Goal: Find contact information: Find contact information

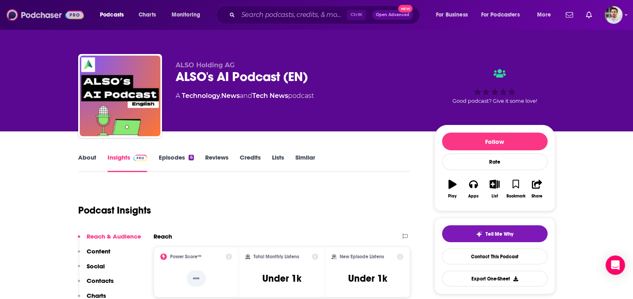
click at [34, 17] on img at bounding box center [44, 14] width 77 height 15
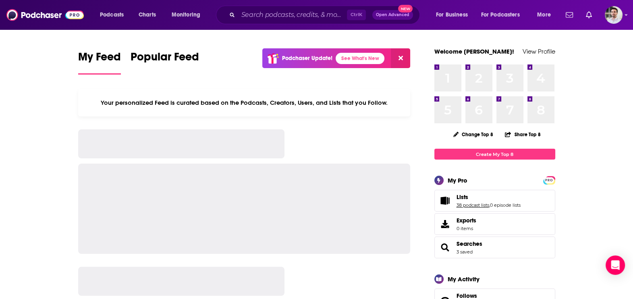
click at [465, 208] on link "38 podcast lists" at bounding box center [473, 205] width 33 height 6
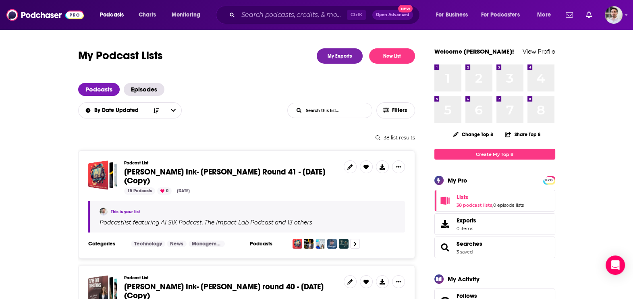
scroll to position [262, 0]
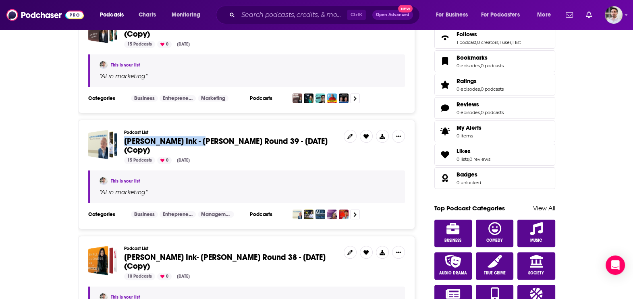
drag, startPoint x: 306, startPoint y: 145, endPoint x: 196, endPoint y: 135, distance: 110.1
click at [196, 135] on div "Podcast List Beutler Ink - William Beutler Round 39 - Aug 25, 2025 (Copy) 15 Po…" at bounding box center [230, 147] width 213 height 34
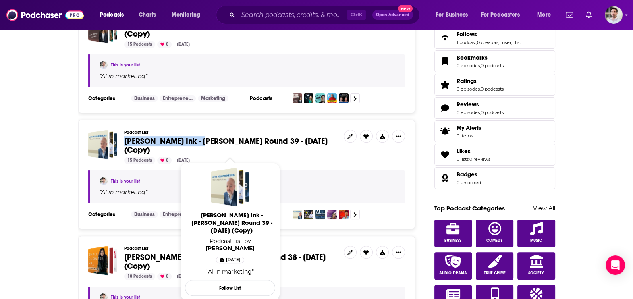
click at [222, 138] on span "Beutler Ink - William Beutler Round 39 - Aug 25, 2025 (Copy)" at bounding box center [226, 145] width 204 height 19
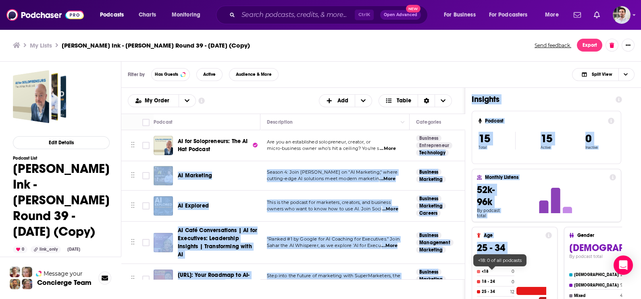
drag, startPoint x: 456, startPoint y: 139, endPoint x: 481, endPoint y: 270, distance: 133.7
click at [481, 270] on div "Podcasts Add My Order Customize Your List Order Select the “My Order” sort and …" at bounding box center [374, 228] width 507 height 280
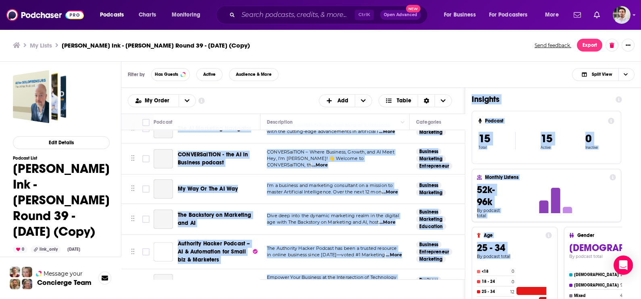
scroll to position [377, 0]
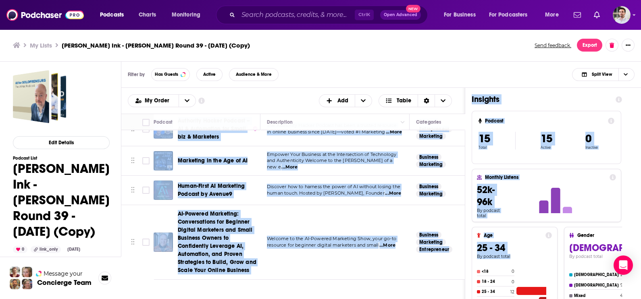
click at [319, 285] on div "Podcasts Add My Order Customize Your List Order Select the “My Order” sort and …" at bounding box center [293, 228] width 344 height 280
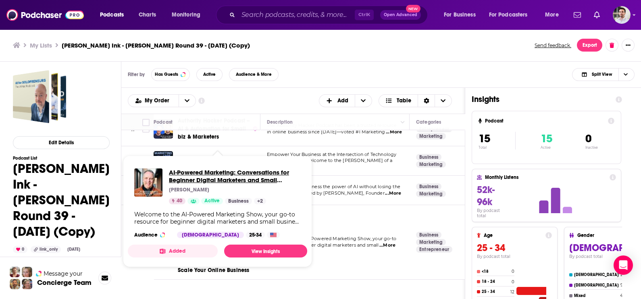
drag, startPoint x: 215, startPoint y: 227, endPoint x: 187, endPoint y: 175, distance: 58.8
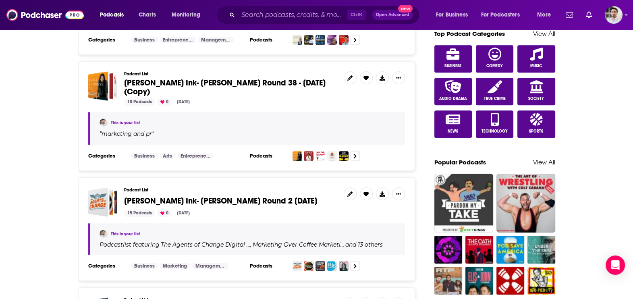
scroll to position [419, 0]
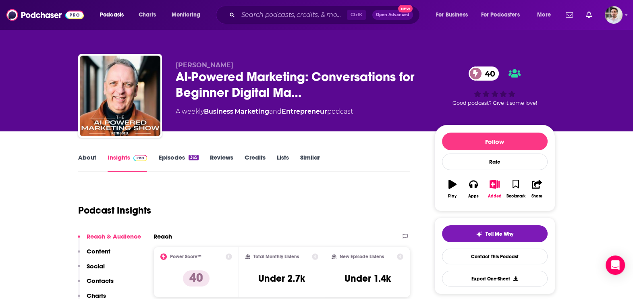
click at [103, 278] on p "Contacts" at bounding box center [100, 281] width 27 height 8
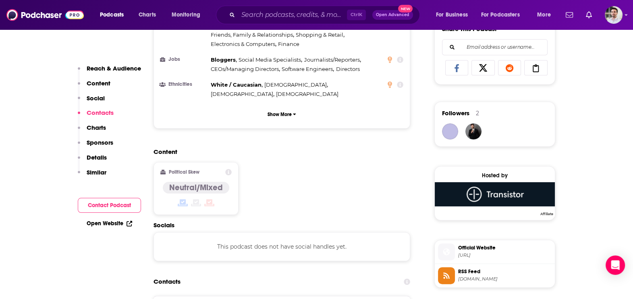
scroll to position [647, 0]
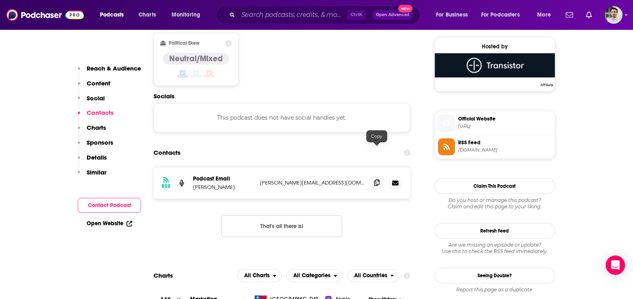
click at [380, 177] on span at bounding box center [377, 183] width 12 height 12
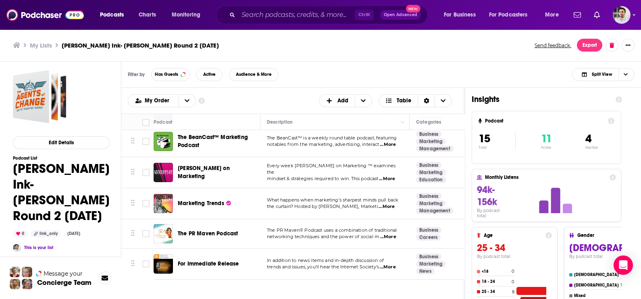
scroll to position [319, 0]
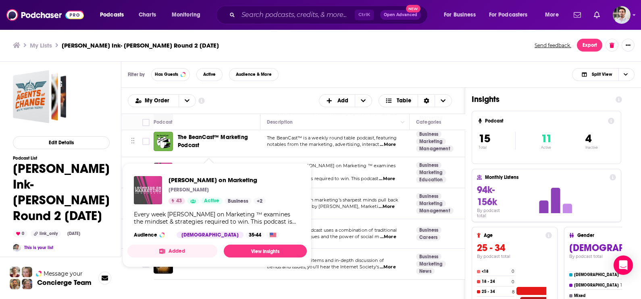
drag, startPoint x: 211, startPoint y: 189, endPoint x: 154, endPoint y: 193, distance: 57.4
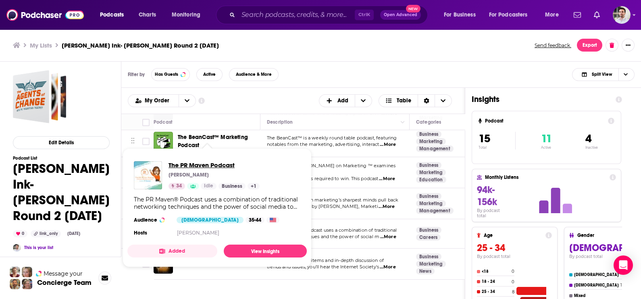
click at [212, 166] on span "The PR Maven Podcast" at bounding box center [214, 165] width 91 height 8
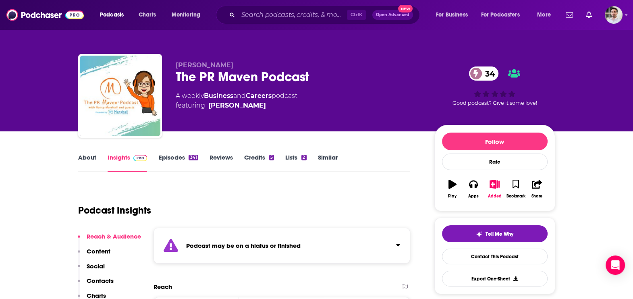
click at [162, 156] on link "Episodes 341" at bounding box center [178, 163] width 40 height 19
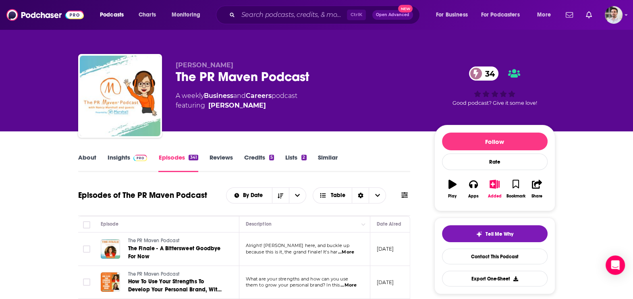
click at [352, 254] on span "...More" at bounding box center [346, 252] width 16 height 6
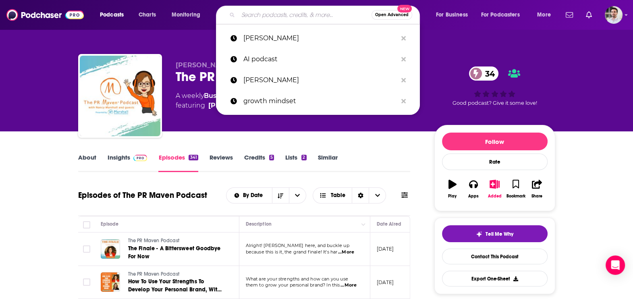
click at [250, 16] on input "Search podcasts, credits, & more..." at bounding box center [304, 14] width 133 height 13
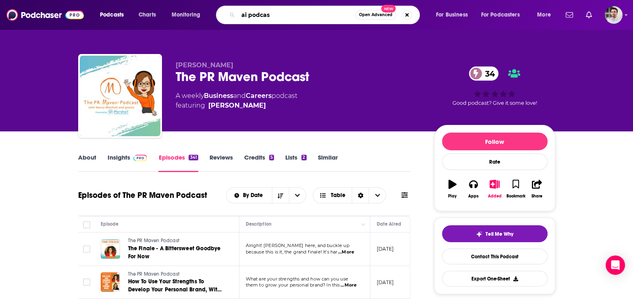
type input "ai podcast"
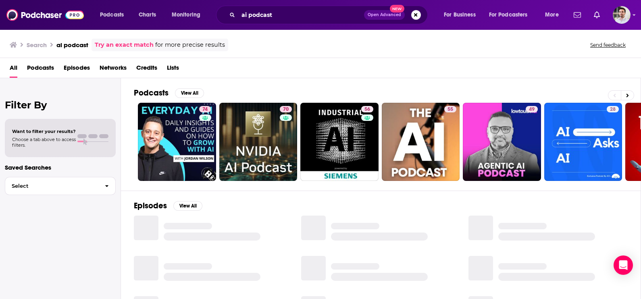
click at [190, 98] on div "Podcasts View All" at bounding box center [387, 95] width 507 height 15
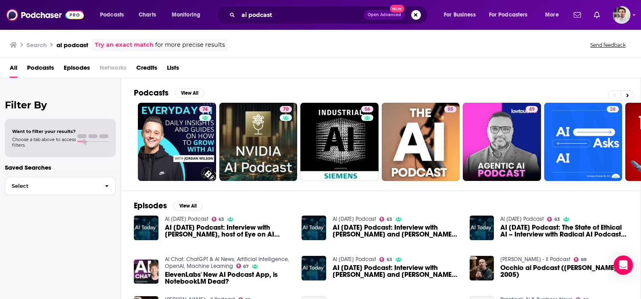
click at [190, 98] on div "Podcasts View All" at bounding box center [387, 95] width 507 height 15
click at [187, 94] on button "View All" at bounding box center [189, 93] width 29 height 10
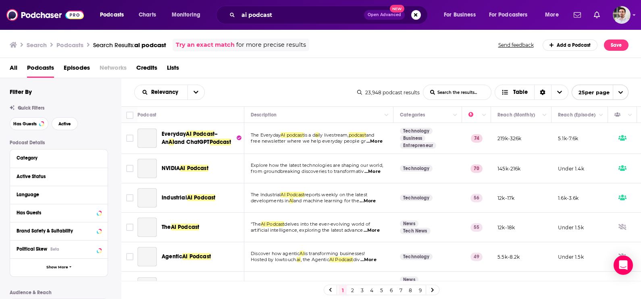
scroll to position [602, 0]
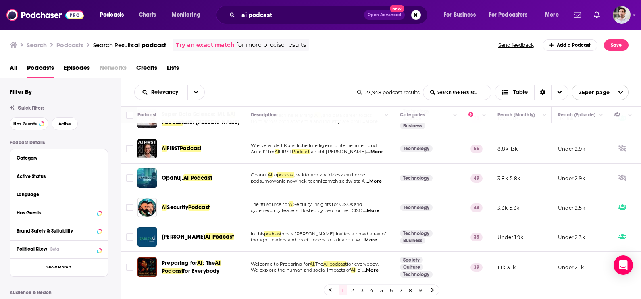
click at [421, 290] on link "9" at bounding box center [420, 290] width 8 height 10
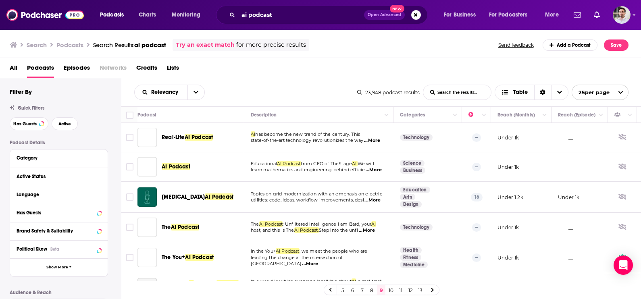
scroll to position [593, 0]
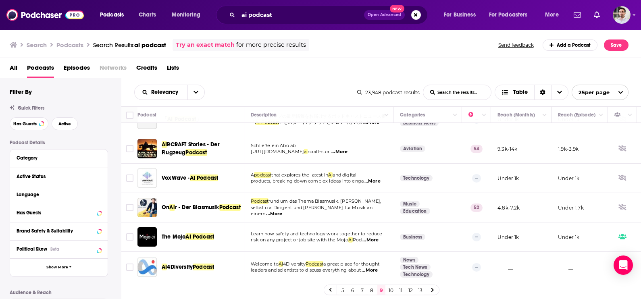
click at [419, 290] on link "13" at bounding box center [420, 290] width 8 height 10
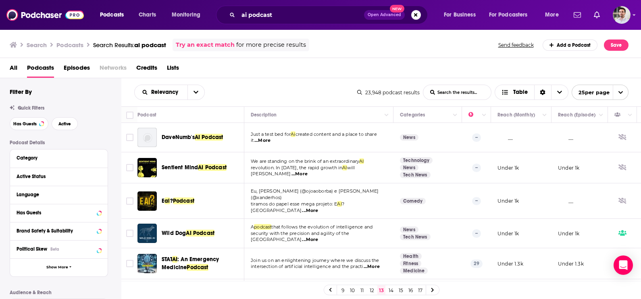
drag, startPoint x: 419, startPoint y: 290, endPoint x: 400, endPoint y: 292, distance: 18.6
click at [400, 292] on link "15" at bounding box center [401, 290] width 8 height 10
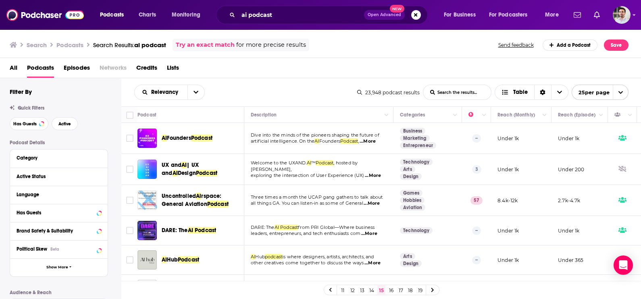
click at [388, 291] on link "16" at bounding box center [391, 290] width 8 height 10
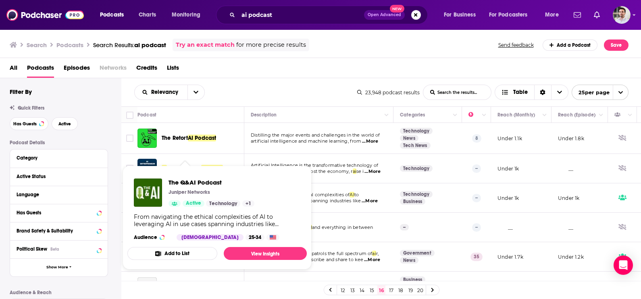
drag, startPoint x: 192, startPoint y: 179, endPoint x: 373, endPoint y: 289, distance: 212.1
click at [373, 289] on link "15" at bounding box center [372, 290] width 8 height 10
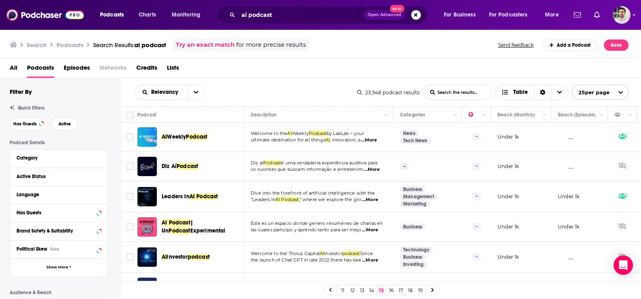
scroll to position [613, 0]
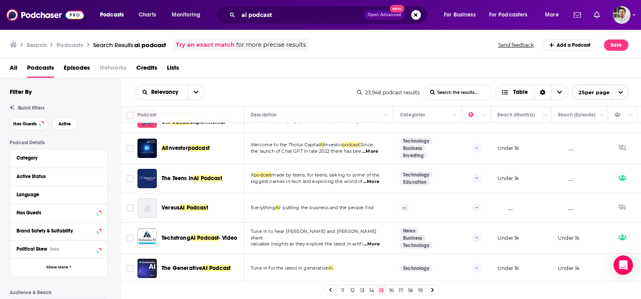
click at [391, 289] on link "16" at bounding box center [391, 290] width 8 height 10
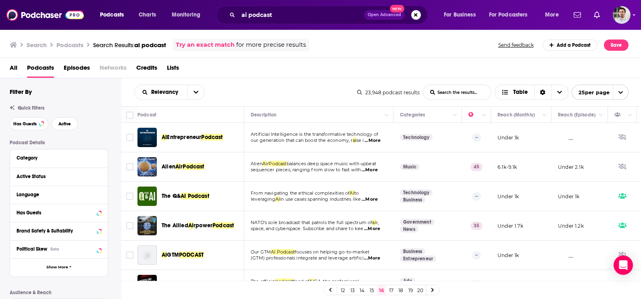
click at [188, 197] on span "AI Podcast" at bounding box center [195, 196] width 29 height 7
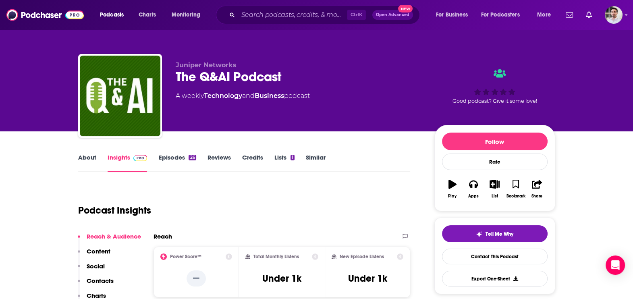
click at [100, 281] on p "Contacts" at bounding box center [100, 281] width 27 height 8
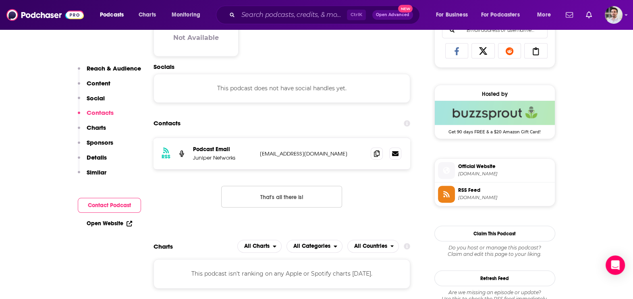
scroll to position [538, 0]
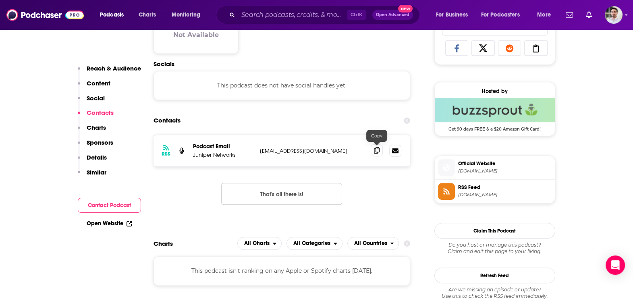
click at [376, 153] on span at bounding box center [377, 150] width 12 height 12
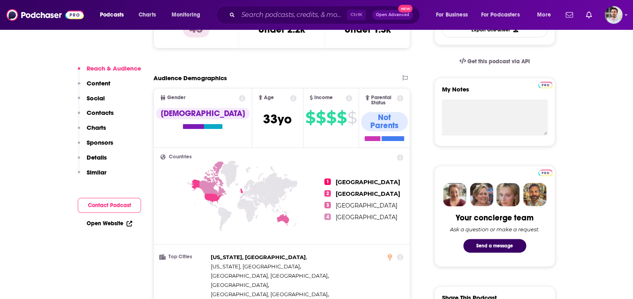
scroll to position [262, 0]
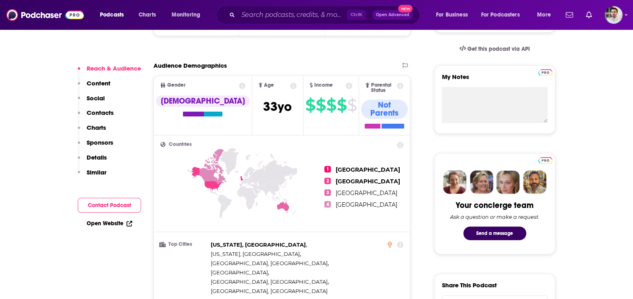
click at [105, 109] on p "Contacts" at bounding box center [100, 113] width 27 height 8
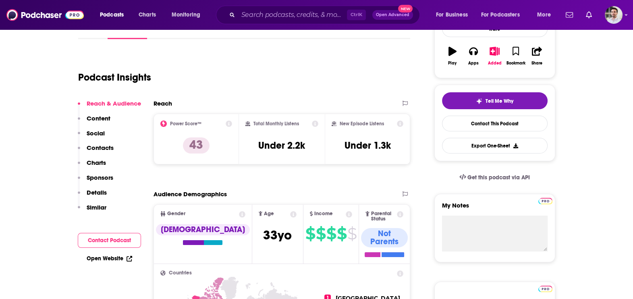
scroll to position [0, 0]
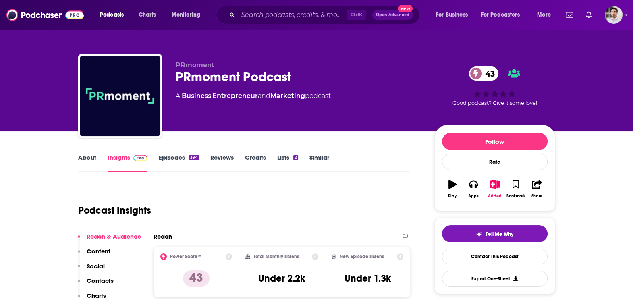
click at [91, 160] on link "About" at bounding box center [87, 163] width 18 height 19
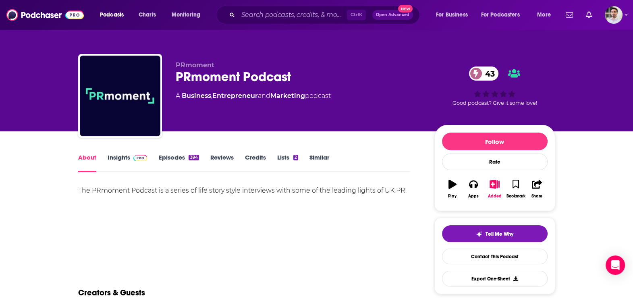
click at [128, 156] on link "Insights" at bounding box center [128, 163] width 40 height 19
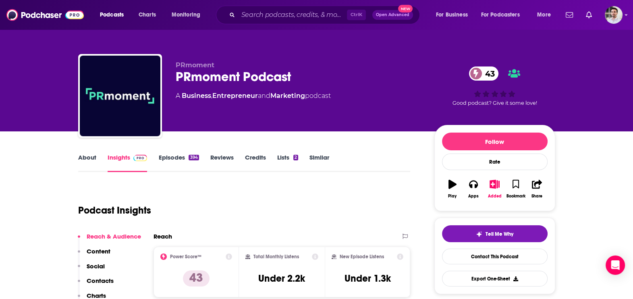
click at [94, 275] on button "Social" at bounding box center [91, 269] width 27 height 15
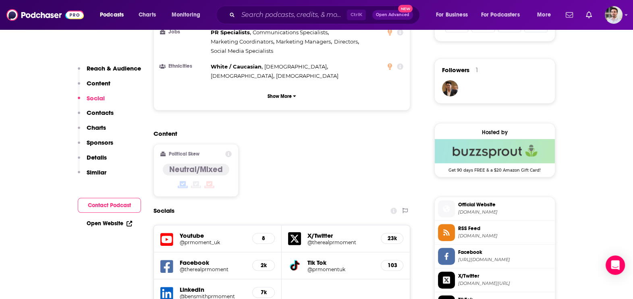
scroll to position [595, 0]
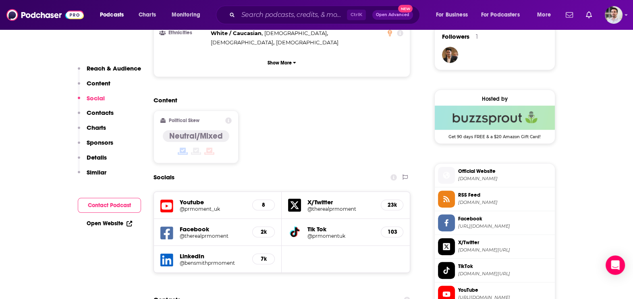
click at [104, 112] on p "Contacts" at bounding box center [100, 113] width 27 height 8
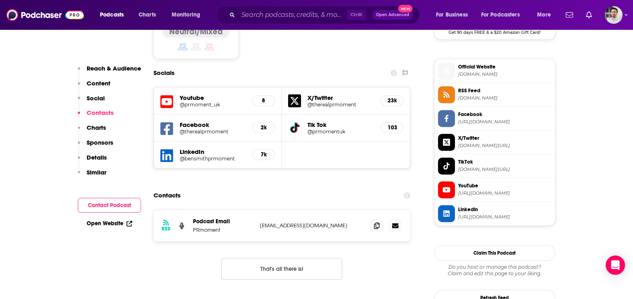
scroll to position [717, 0]
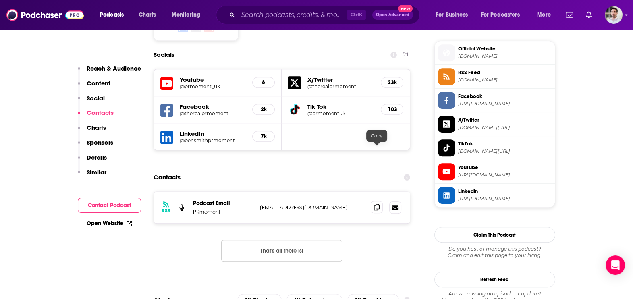
click at [380, 201] on span at bounding box center [377, 207] width 12 height 12
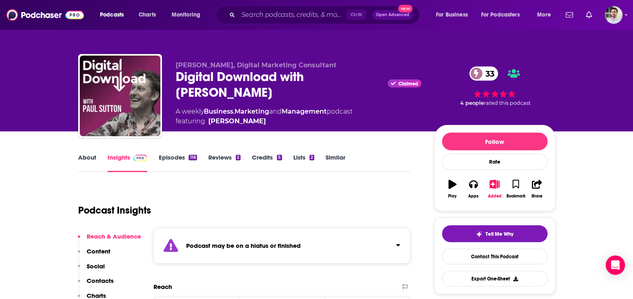
click at [169, 161] on link "Episodes 116" at bounding box center [177, 163] width 38 height 19
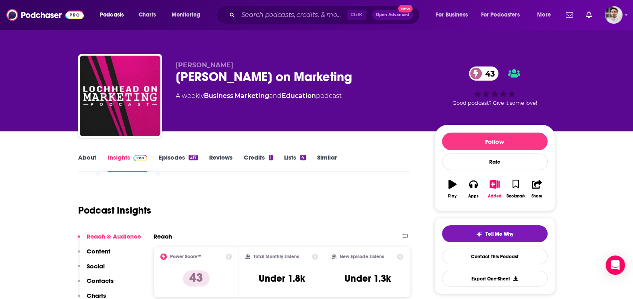
click at [106, 279] on p "Contacts" at bounding box center [100, 281] width 27 height 8
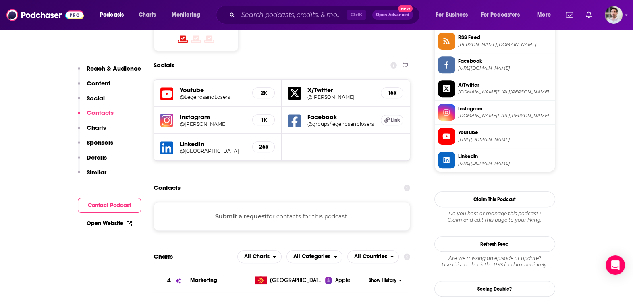
scroll to position [699, 0]
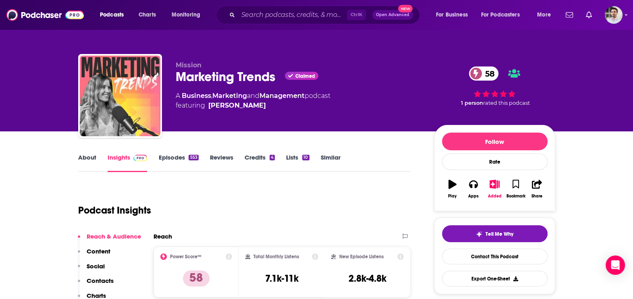
click at [103, 281] on p "Contacts" at bounding box center [100, 281] width 27 height 8
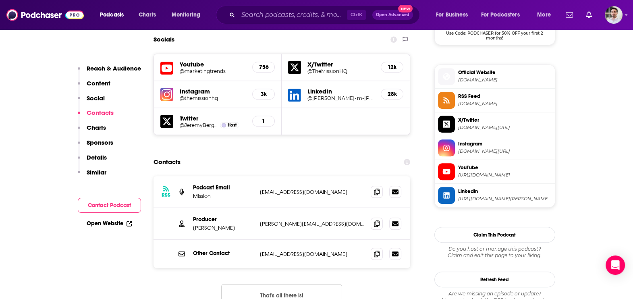
scroll to position [699, 0]
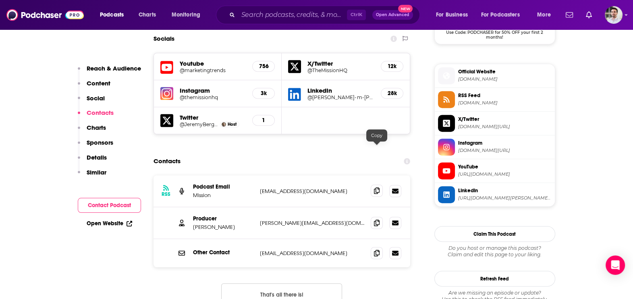
click at [377, 187] on icon at bounding box center [377, 190] width 6 height 6
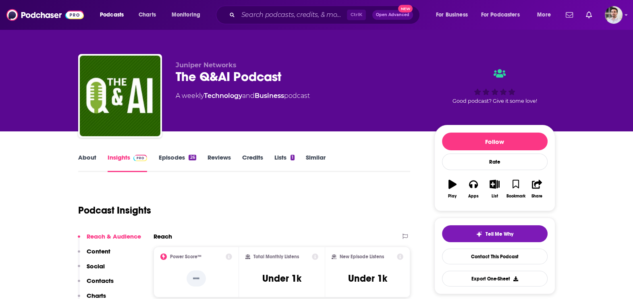
click at [98, 282] on p "Contacts" at bounding box center [100, 281] width 27 height 8
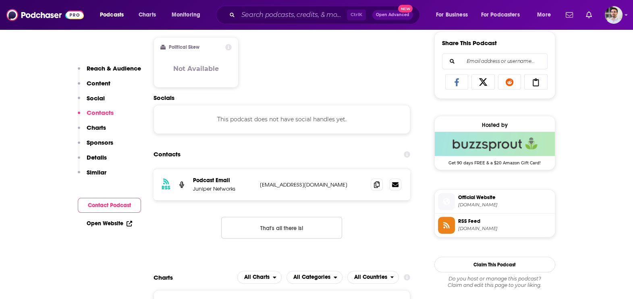
scroll to position [538, 0]
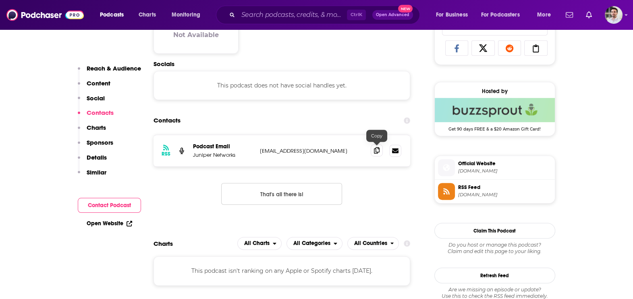
click at [377, 153] on span at bounding box center [377, 150] width 12 height 12
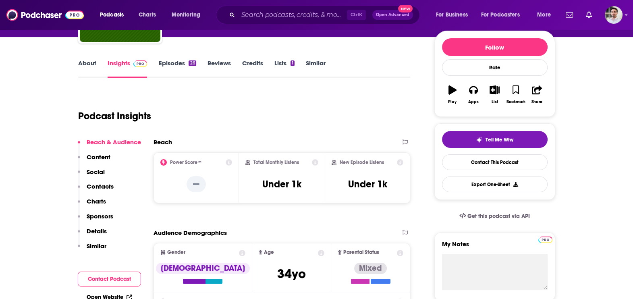
scroll to position [70, 0]
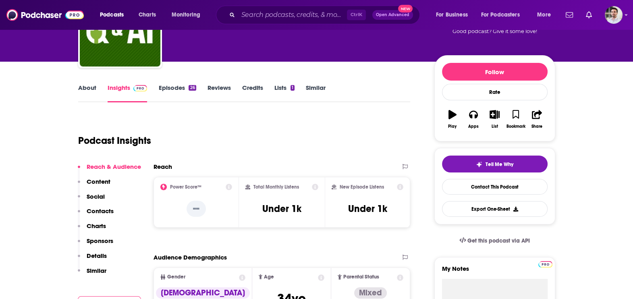
click at [175, 95] on link "Episodes 26" at bounding box center [176, 93] width 37 height 19
